Goal: Find specific page/section: Locate a particular part of the current website

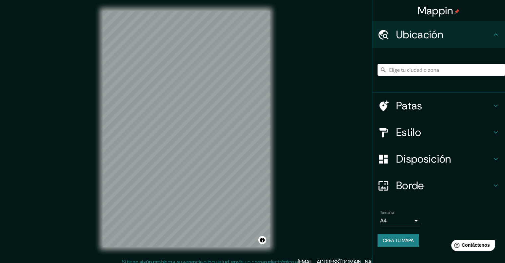
click at [408, 71] on input "Elige tu ciudad o zona" at bounding box center [442, 70] width 128 height 12
click at [403, 67] on input "Pollos, 65760 Real Palmas, [GEOGRAPHIC_DATA], [GEOGRAPHIC_DATA]" at bounding box center [442, 70] width 128 height 12
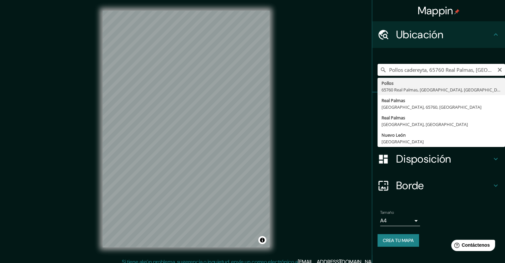
click at [427, 71] on input "Pollos cadereyta, 65760 Real Palmas, [GEOGRAPHIC_DATA], [GEOGRAPHIC_DATA]" at bounding box center [442, 70] width 128 height 12
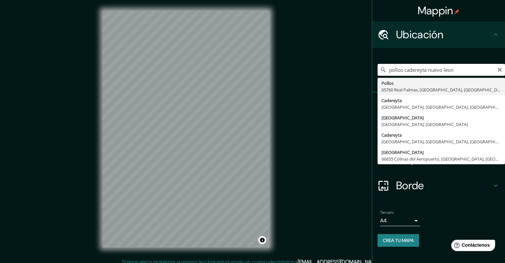
click at [462, 69] on input "pollos cadereyta nuevo leon" at bounding box center [442, 70] width 128 height 12
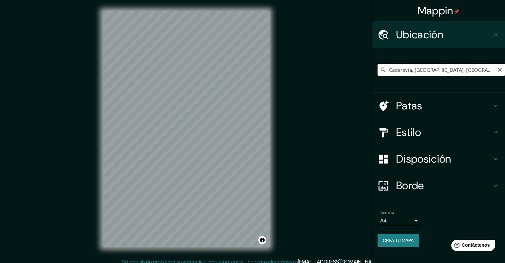
click at [415, 73] on input "Cadereyta, [GEOGRAPHIC_DATA], [GEOGRAPHIC_DATA], [GEOGRAPHIC_DATA]" at bounding box center [442, 70] width 128 height 12
paste input "NL 66, [GEOGRAPHIC_DATA][PERSON_NAME], N.L."
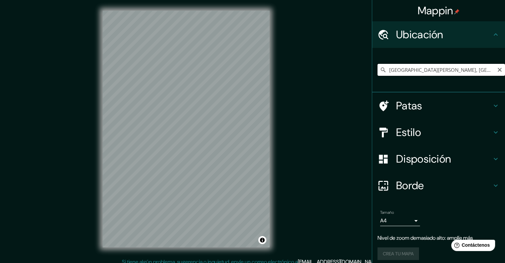
click at [422, 67] on input "[GEOGRAPHIC_DATA][PERSON_NAME], [GEOGRAPHIC_DATA], [GEOGRAPHIC_DATA]" at bounding box center [442, 70] width 128 height 12
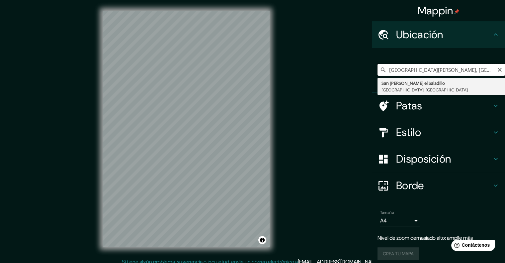
click at [422, 67] on input "[GEOGRAPHIC_DATA][PERSON_NAME], [GEOGRAPHIC_DATA], [GEOGRAPHIC_DATA]" at bounding box center [442, 70] width 128 height 12
paste input "NL 66, [GEOGRAPHIC_DATA][PERSON_NAME], N.L."
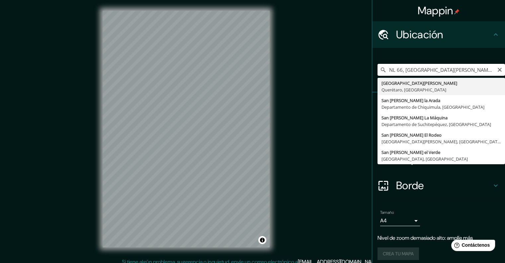
drag, startPoint x: 451, startPoint y: 69, endPoint x: 440, endPoint y: 70, distance: 11.0
click at [440, 70] on input "NL 66, [GEOGRAPHIC_DATA][PERSON_NAME], N.L." at bounding box center [442, 70] width 128 height 12
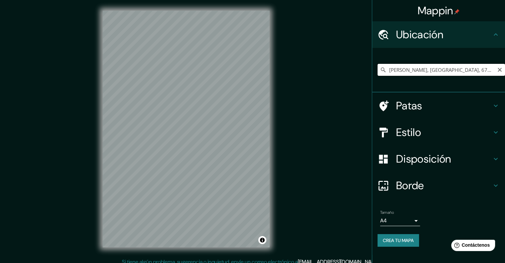
click at [408, 70] on input "[PERSON_NAME], [GEOGRAPHIC_DATA], 67467, [GEOGRAPHIC_DATA]" at bounding box center [442, 70] width 128 height 12
click at [422, 66] on input "Pollos, 65760 Real Palmas, [GEOGRAPHIC_DATA], [GEOGRAPHIC_DATA]" at bounding box center [442, 70] width 128 height 12
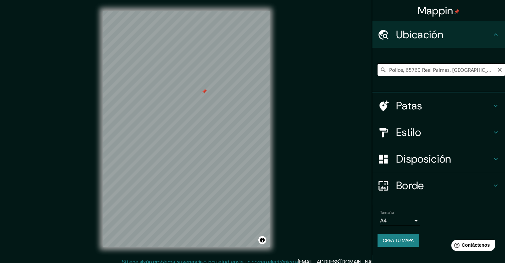
click at [422, 66] on input "Pollos, 65760 Real Palmas, [GEOGRAPHIC_DATA], [GEOGRAPHIC_DATA]" at bounding box center [442, 70] width 128 height 12
click at [427, 65] on input "[GEOGRAPHIC_DATA], [GEOGRAPHIC_DATA]" at bounding box center [442, 70] width 128 height 12
click at [432, 73] on input "San [PERSON_NAME], 66085 General [PERSON_NAME], [GEOGRAPHIC_DATA], [GEOGRAPHIC_…" at bounding box center [442, 70] width 128 height 12
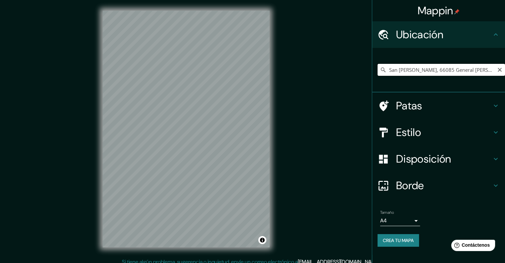
click at [432, 73] on input "San [PERSON_NAME], 66085 General [PERSON_NAME], [GEOGRAPHIC_DATA], [GEOGRAPHIC_…" at bounding box center [442, 70] width 128 height 12
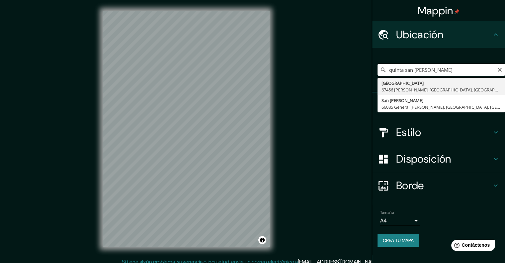
type input "[GEOGRAPHIC_DATA][PERSON_NAME], [GEOGRAPHIC_DATA], [GEOGRAPHIC_DATA]"
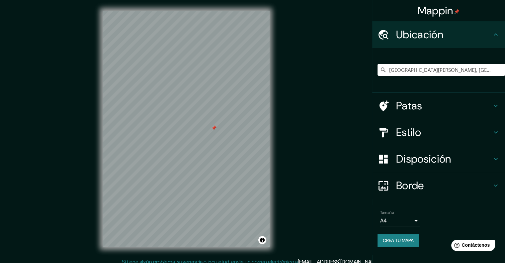
click at [426, 133] on h4 "Estilo" at bounding box center [444, 132] width 96 height 13
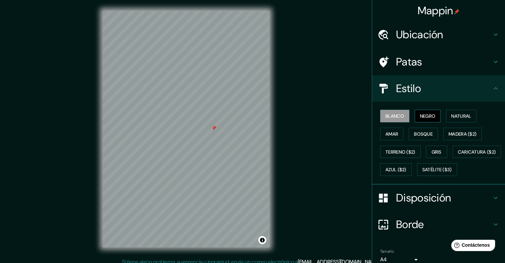
click at [420, 117] on font "Negro" at bounding box center [428, 116] width 16 height 6
